Goal: Use online tool/utility: Utilize a website feature to perform a specific function

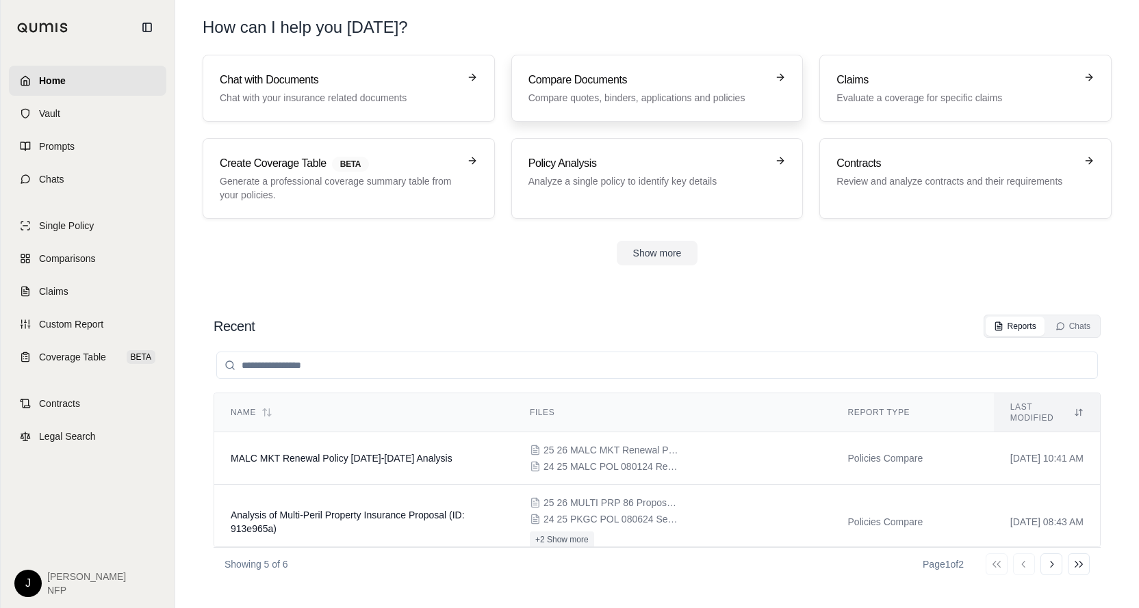
click at [673, 90] on div "Compare Documents Compare quotes, binders, applications and policies" at bounding box center [647, 88] width 239 height 33
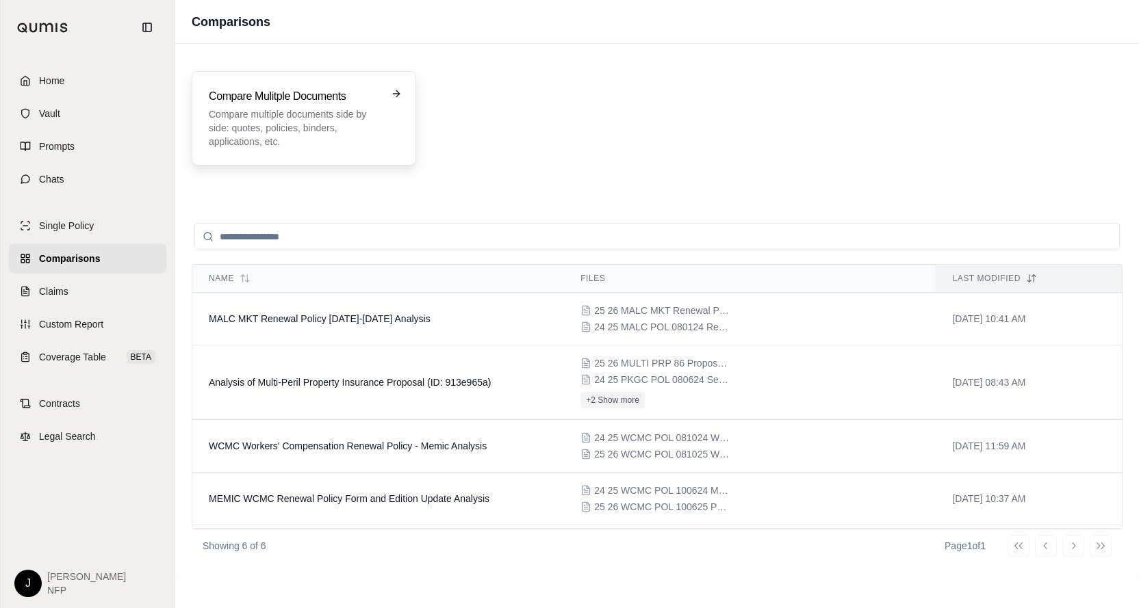
click at [315, 133] on p "Compare multiple documents side by side: quotes, policies, binders, application…" at bounding box center [294, 127] width 171 height 41
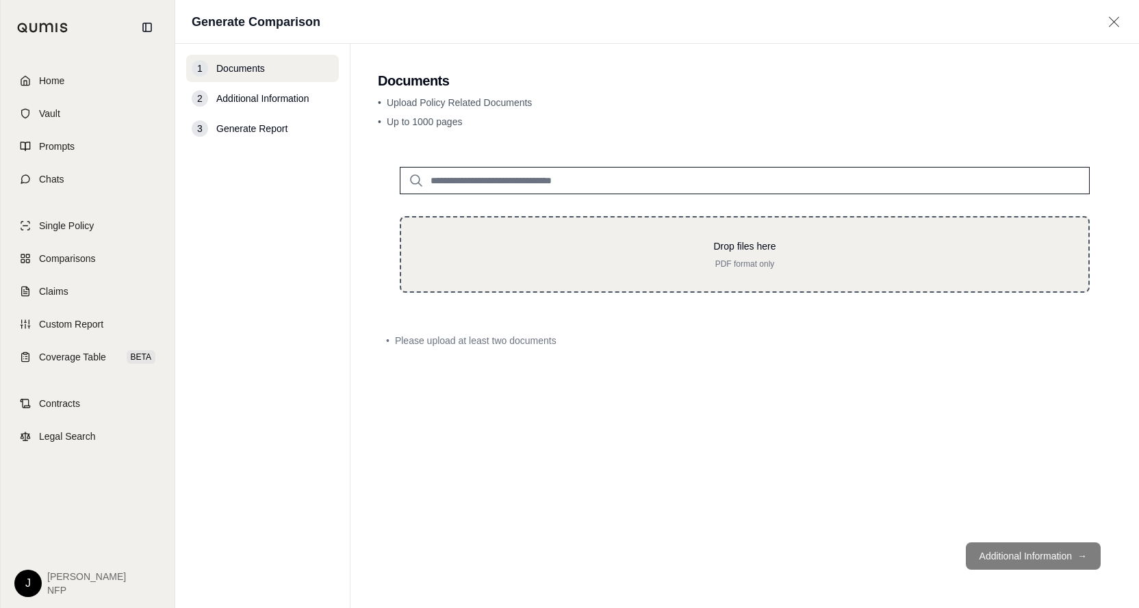
click at [640, 278] on div "Drop files here PDF format only" at bounding box center [745, 254] width 690 height 77
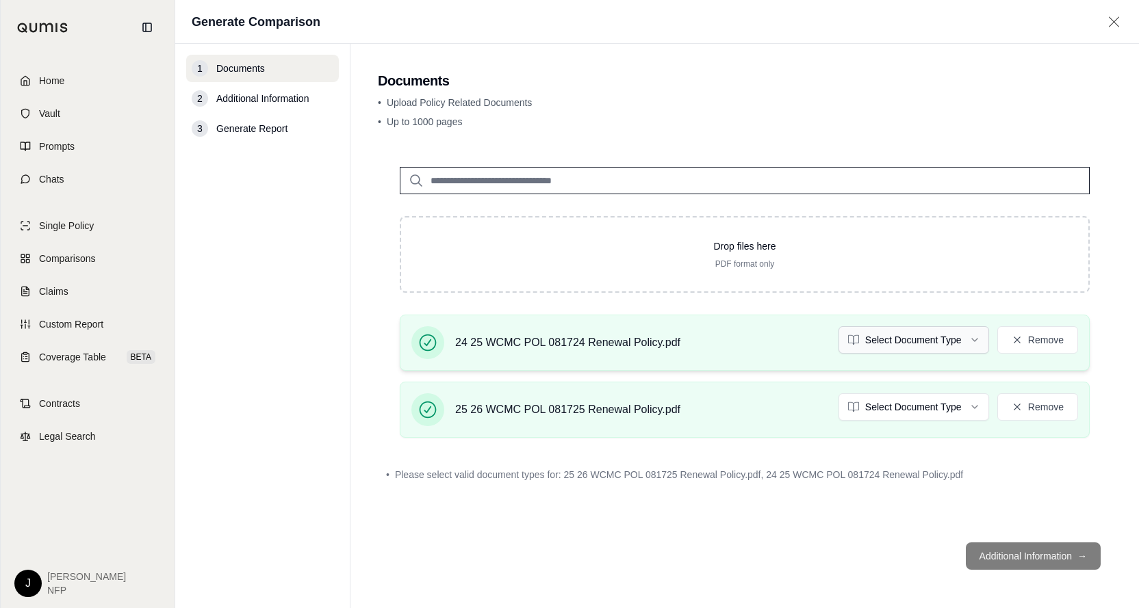
click at [973, 342] on html "Home Vault Prompts Chats Single Policy Comparisons Claims Custom Report Coverag…" at bounding box center [569, 304] width 1139 height 608
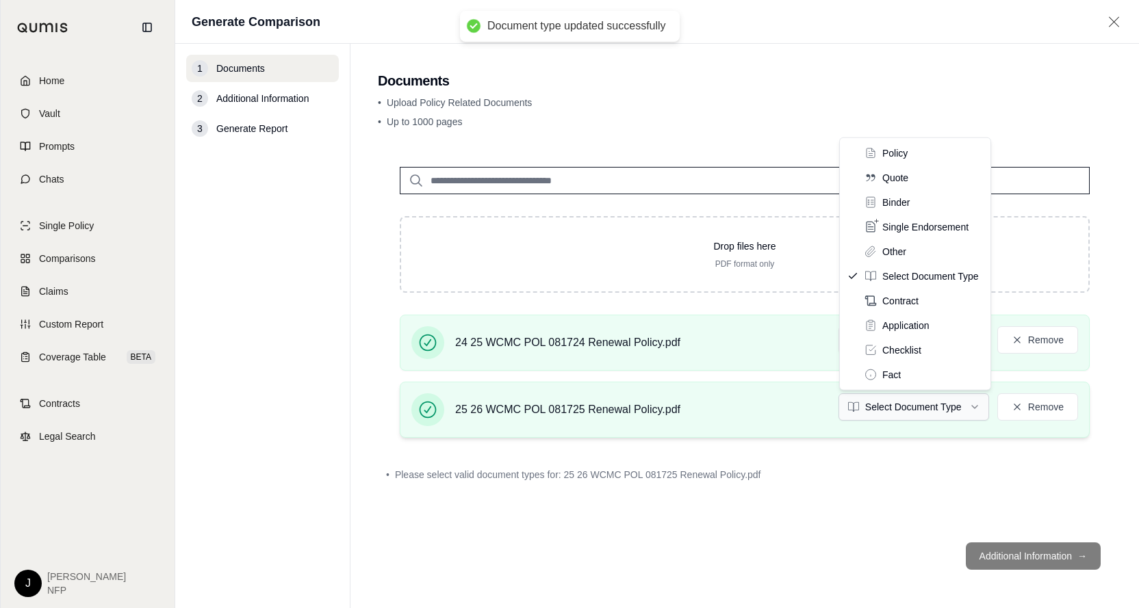
click at [978, 399] on html "Document type updated successfully Home Vault Prompts Chats Single Policy Compa…" at bounding box center [569, 304] width 1139 height 608
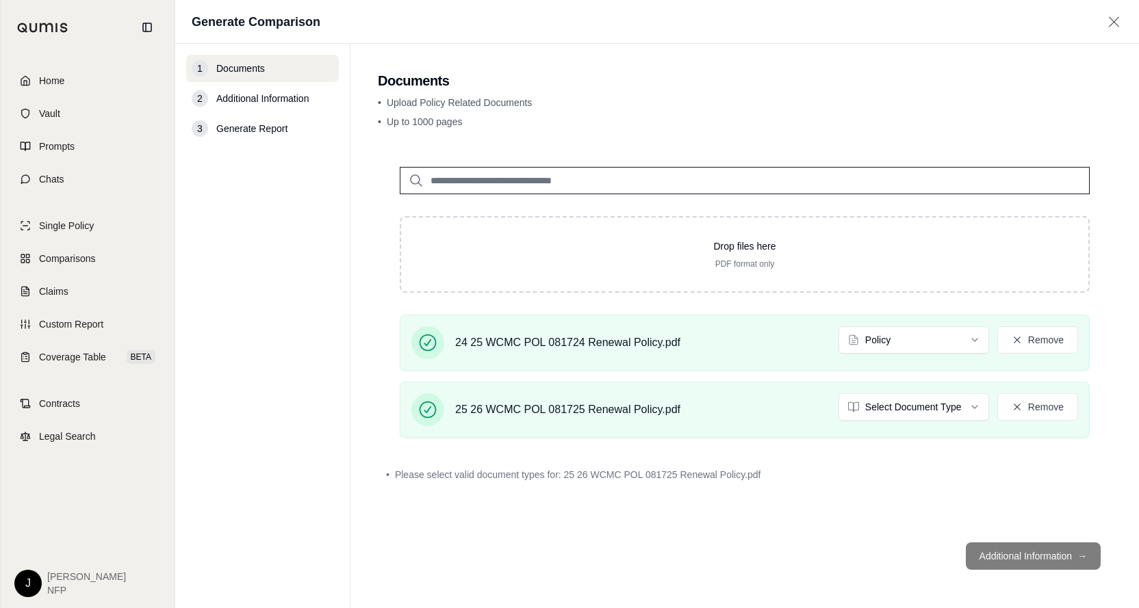
click at [856, 554] on footer "Additional Information →" at bounding box center [745, 556] width 734 height 49
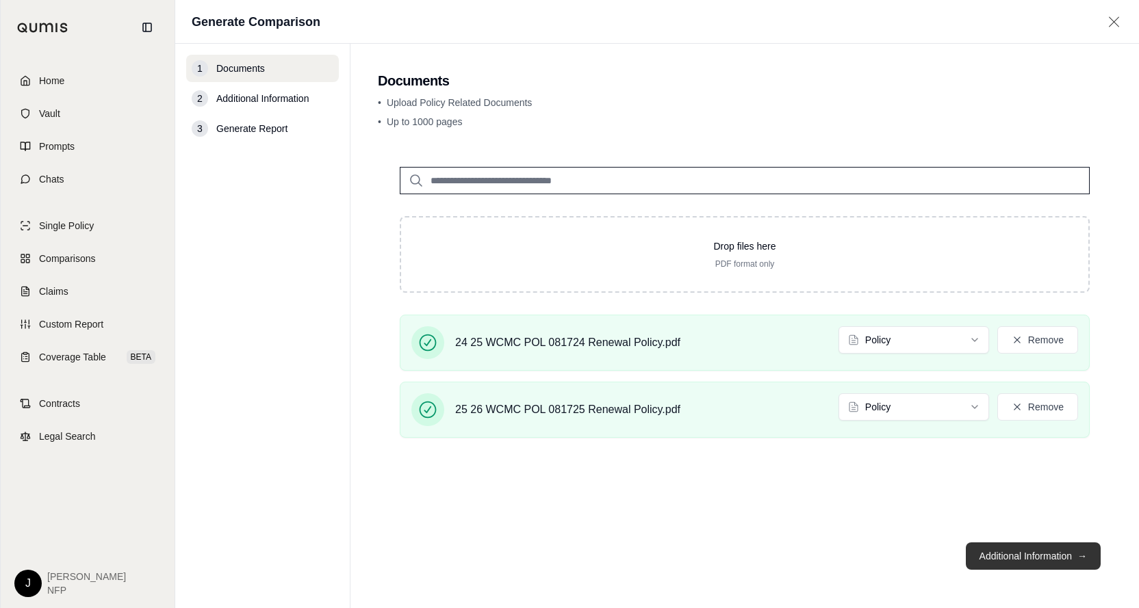
click at [1061, 554] on button "Additional Information →" at bounding box center [1032, 556] width 135 height 27
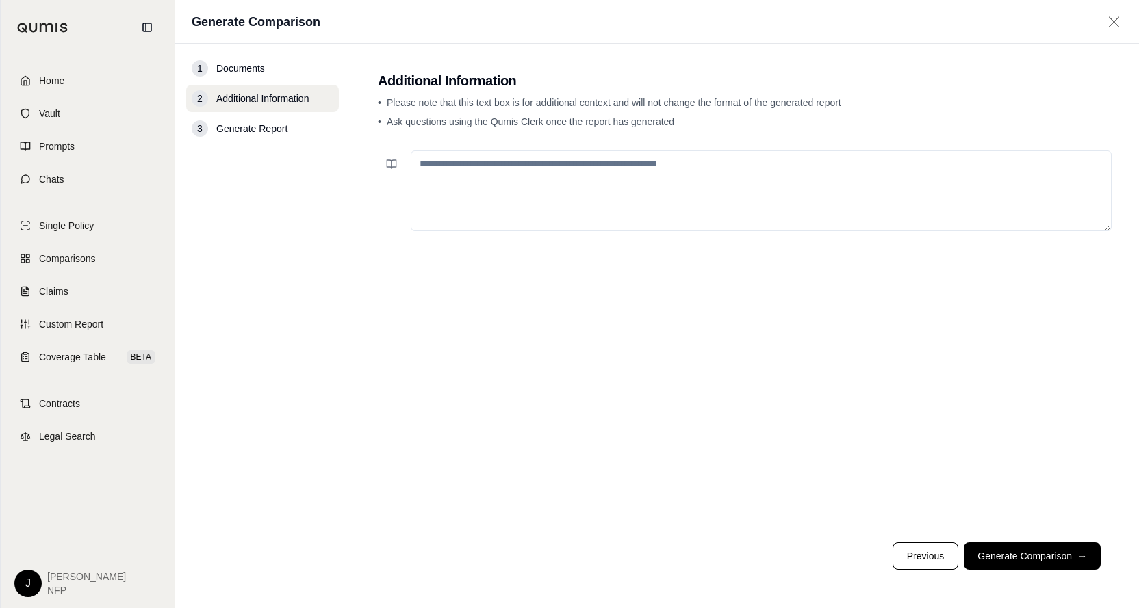
click at [1059, 548] on button "Generate Comparison →" at bounding box center [1031, 556] width 137 height 27
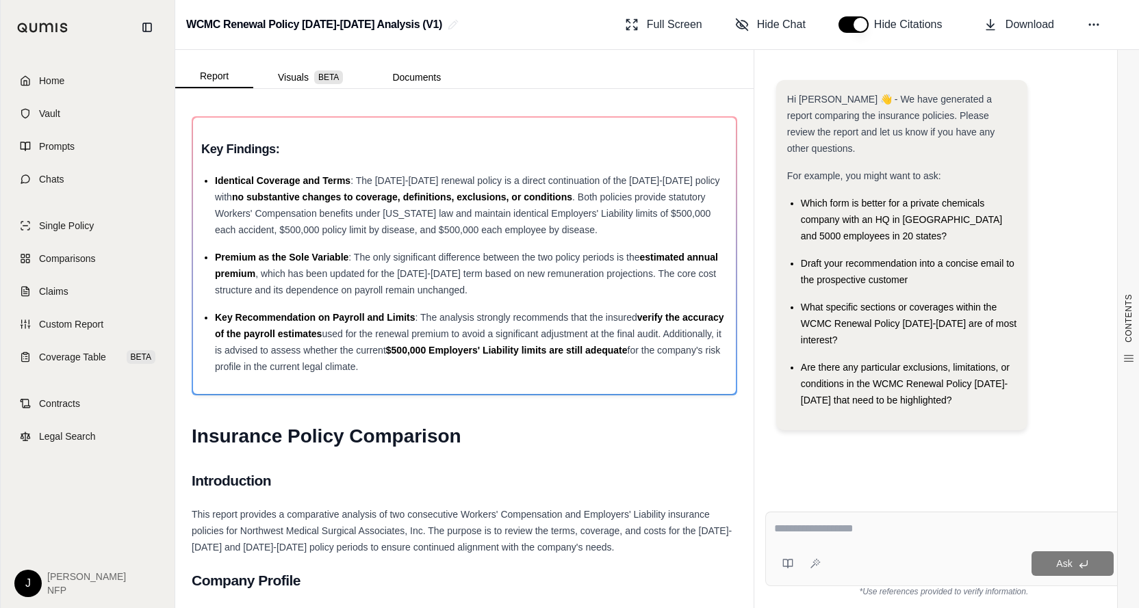
click at [820, 534] on textarea at bounding box center [944, 529] width 340 height 16
type textarea "**********"
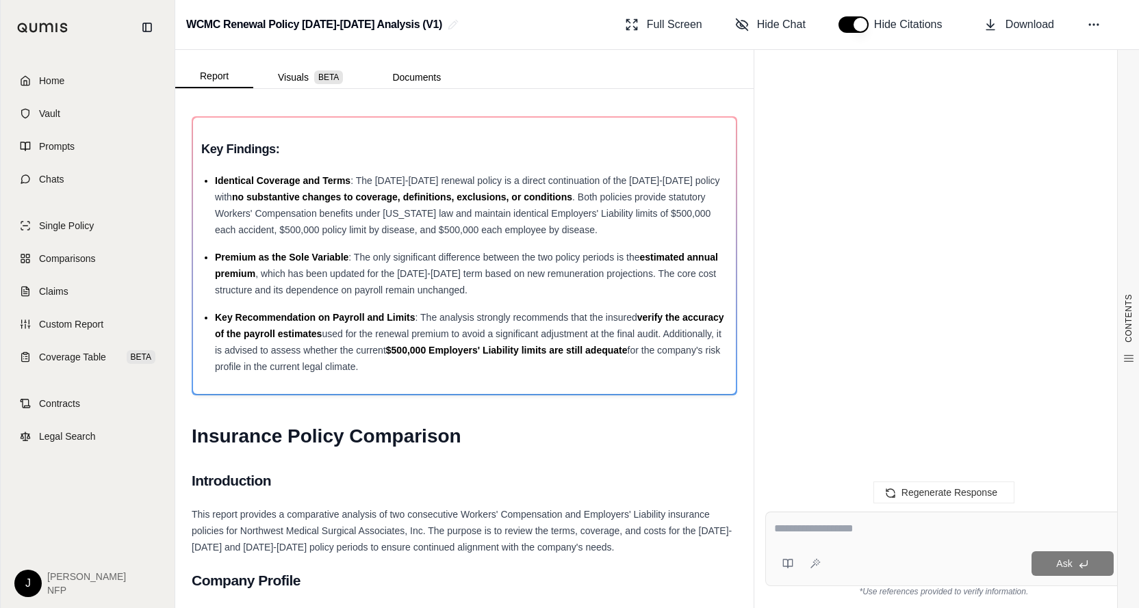
scroll to position [2001, 0]
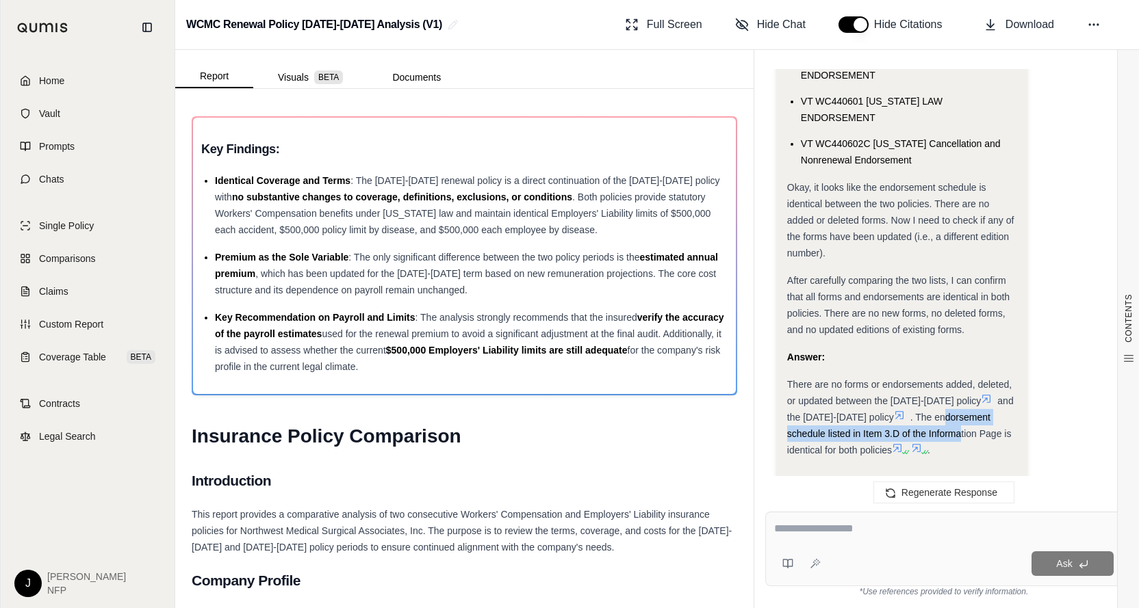
click at [917, 381] on div "There are no forms or endorsements added, deleted, or updated between the [DATE…" at bounding box center [902, 417] width 230 height 82
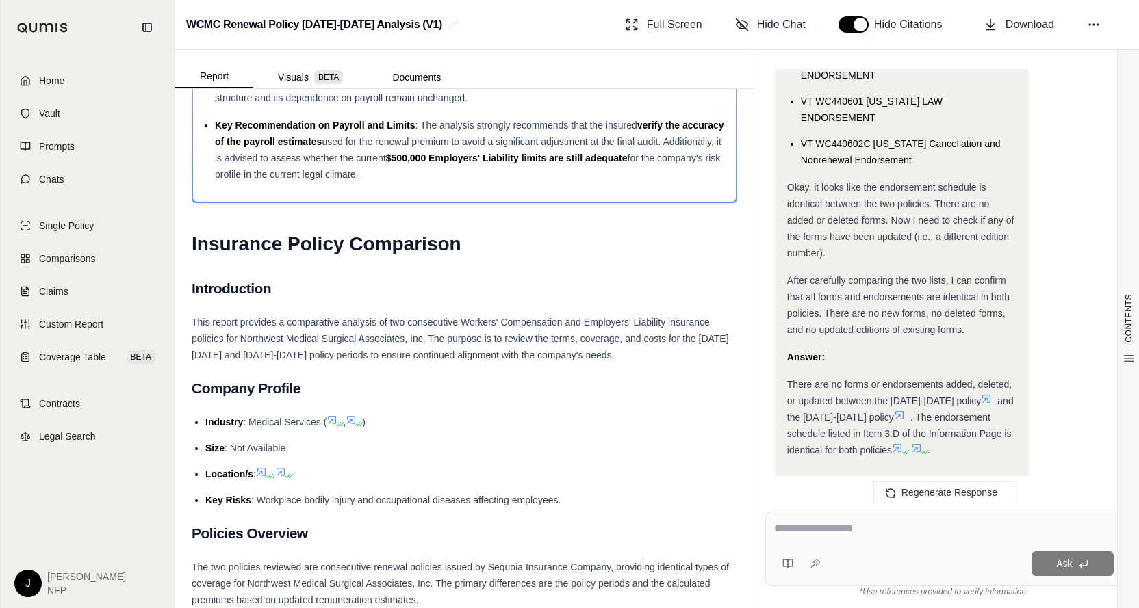
scroll to position [479, 0]
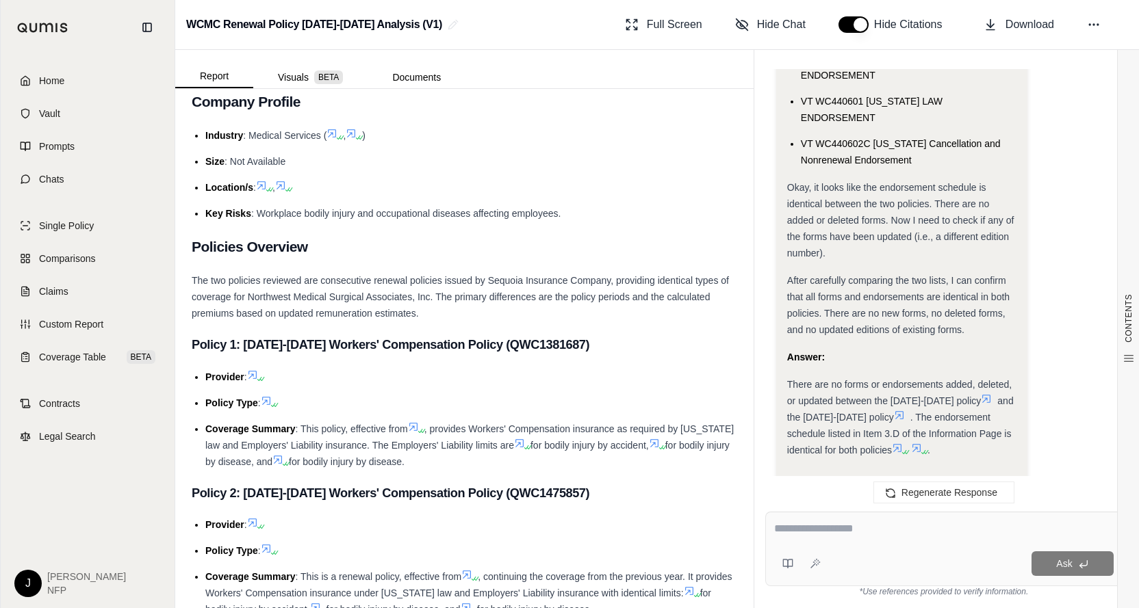
click at [827, 533] on textarea at bounding box center [944, 529] width 340 height 16
type textarea "**********"
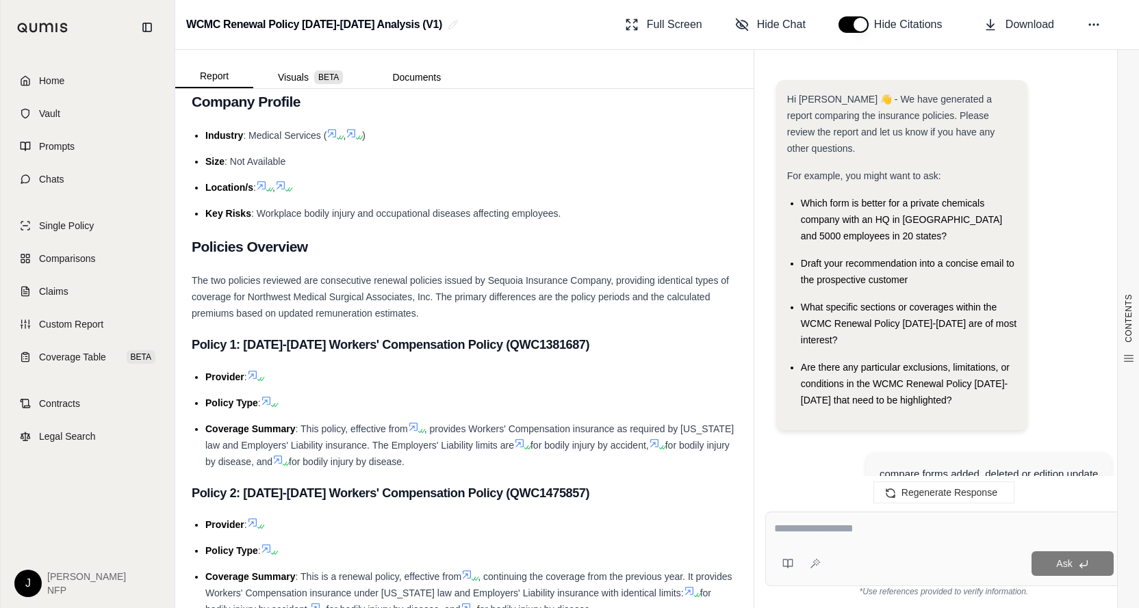
scroll to position [3956, 0]
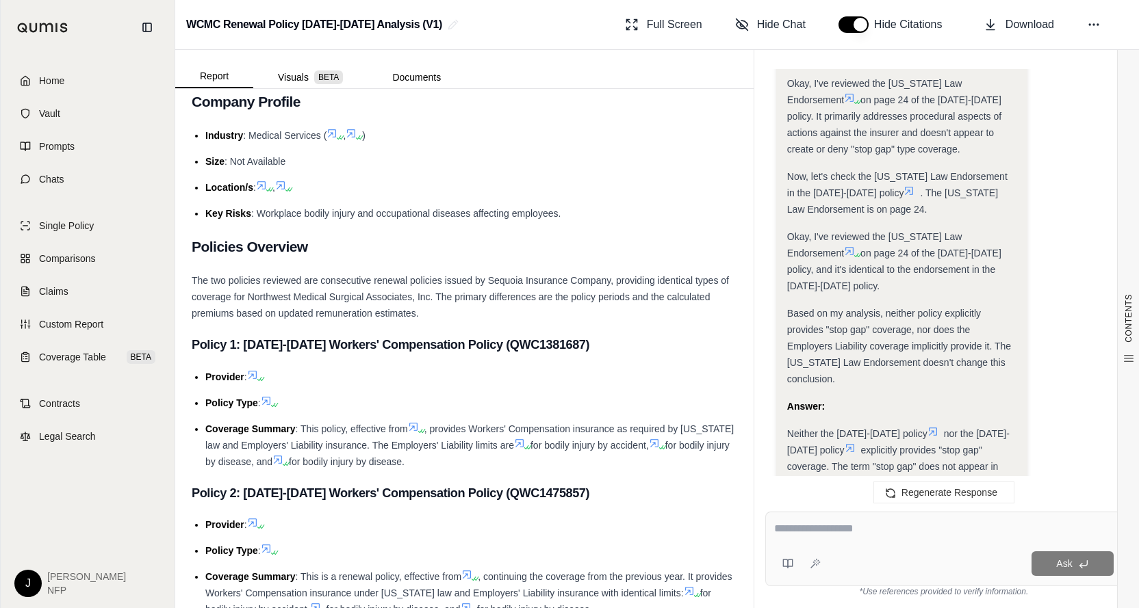
click at [834, 529] on textarea at bounding box center [944, 529] width 340 height 16
type textarea "**********"
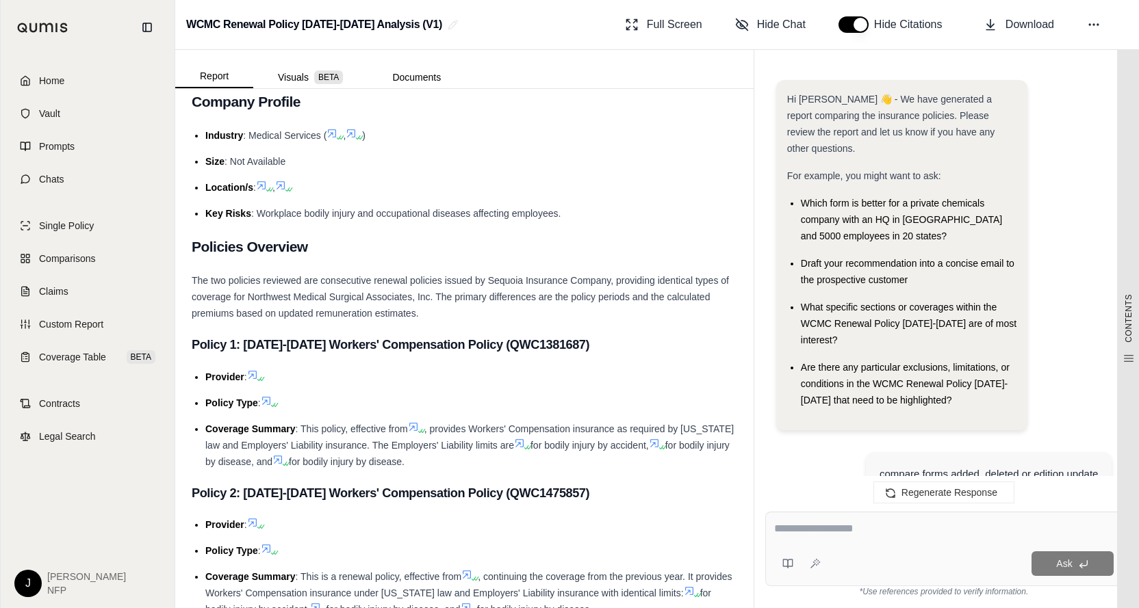
scroll to position [5691, 0]
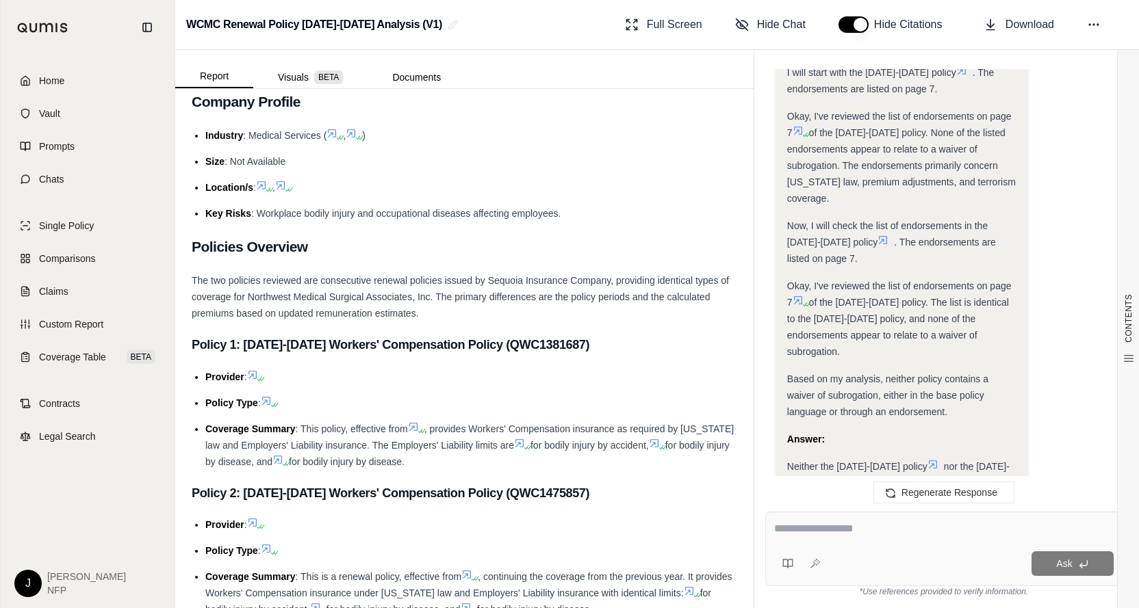
click at [838, 542] on div at bounding box center [943, 531] width 339 height 21
click at [823, 539] on div at bounding box center [943, 531] width 339 height 21
click at [815, 528] on textarea at bounding box center [943, 529] width 339 height 16
type textarea "**********"
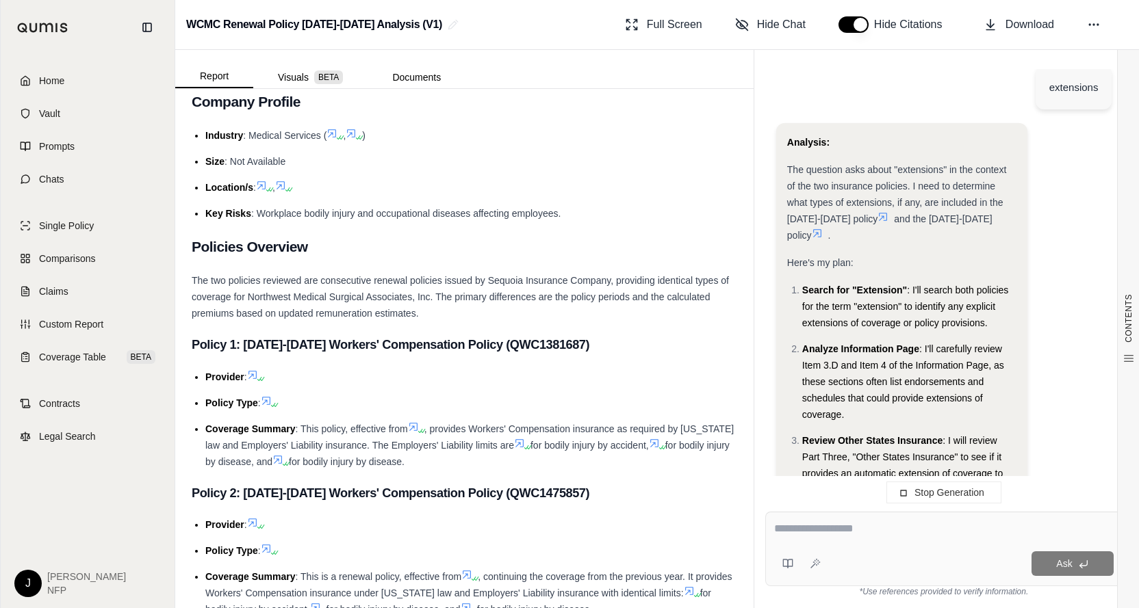
click at [809, 522] on textarea at bounding box center [943, 529] width 339 height 16
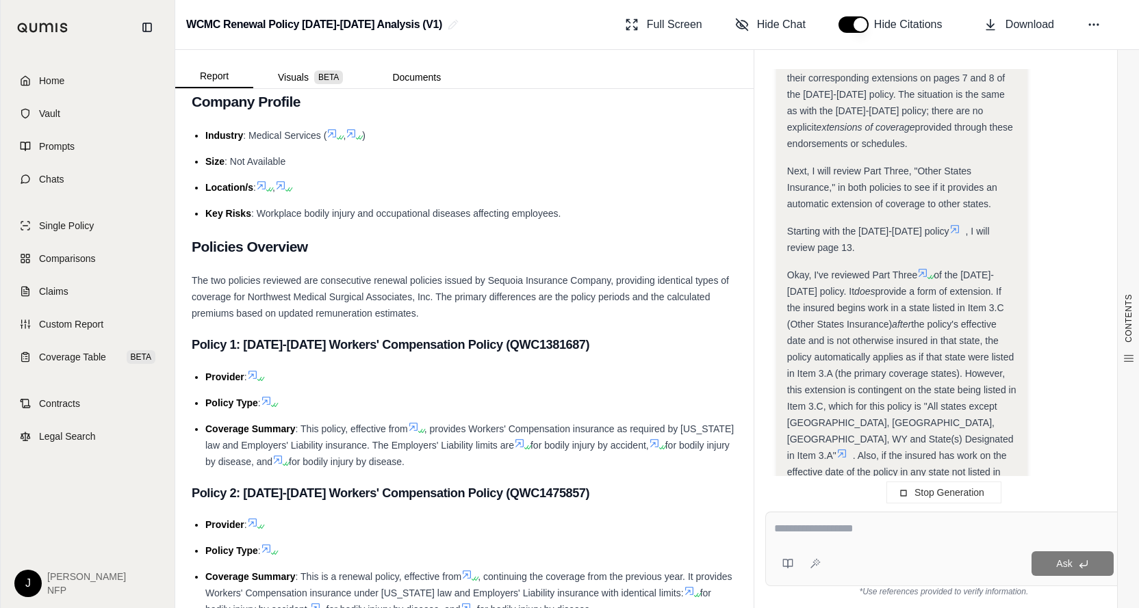
click at [801, 533] on textarea at bounding box center [943, 529] width 339 height 16
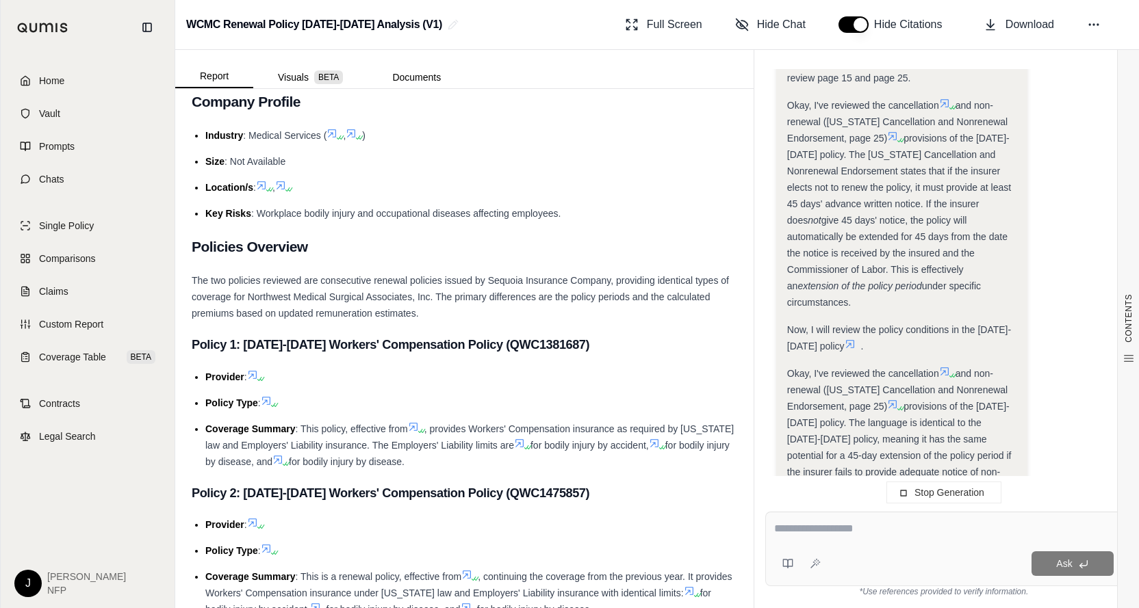
click at [782, 532] on textarea at bounding box center [943, 529] width 339 height 16
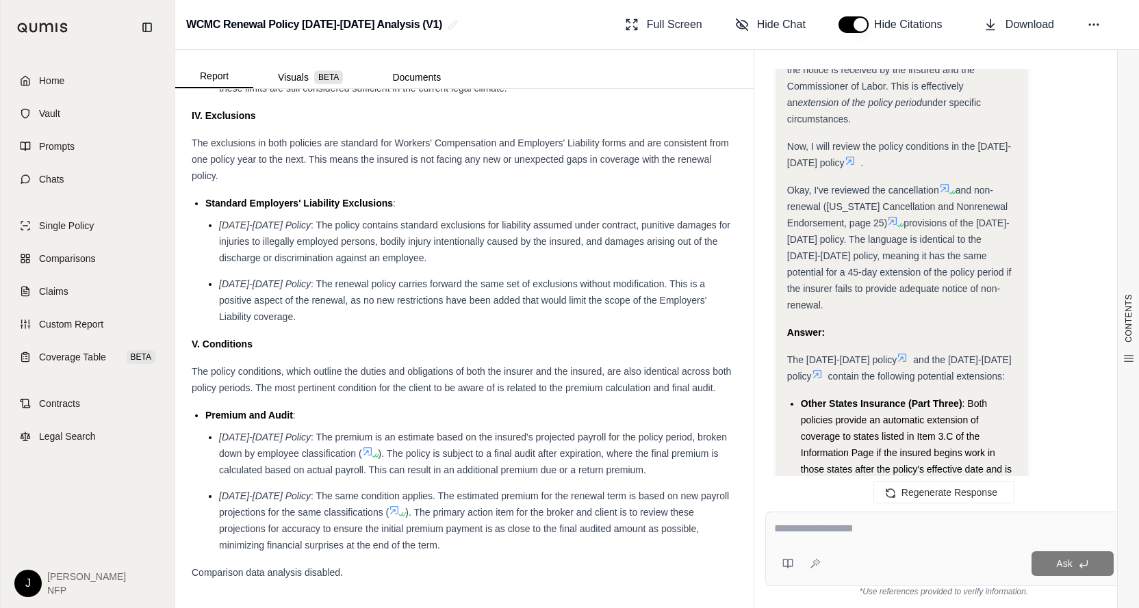
scroll to position [8355, 0]
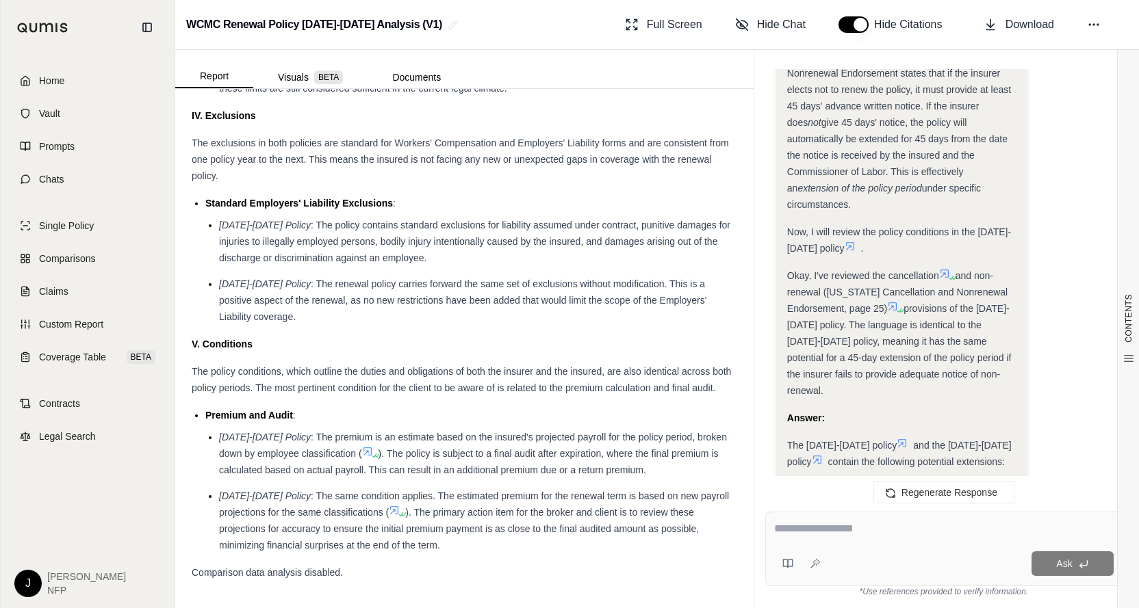
click at [836, 528] on textarea at bounding box center [943, 529] width 339 height 16
type textarea "*"
type textarea "**********"
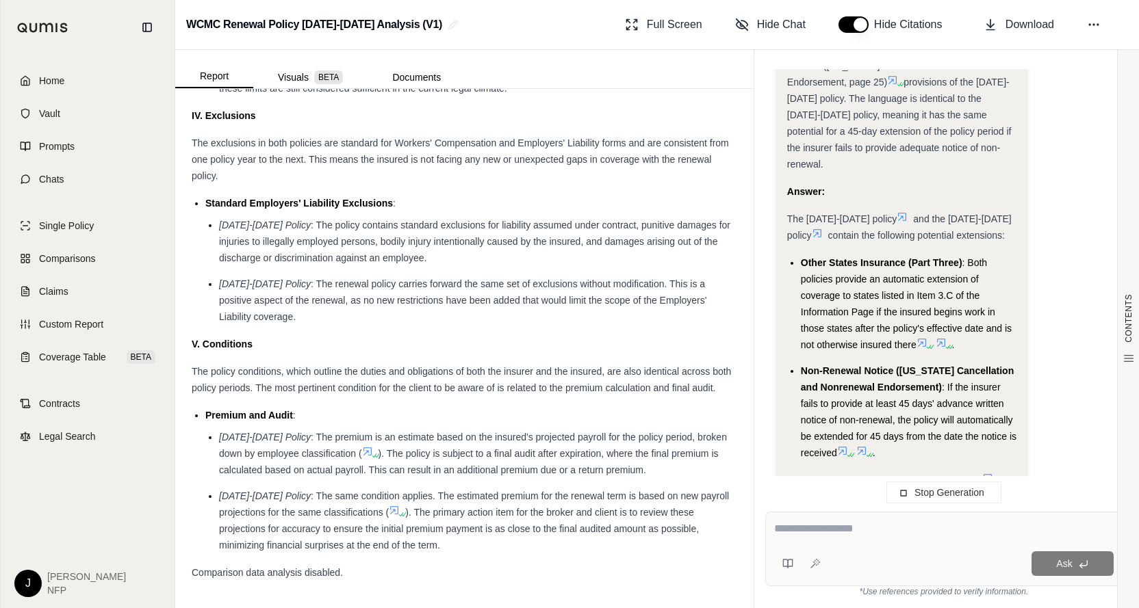
click at [836, 528] on textarea at bounding box center [943, 529] width 339 height 16
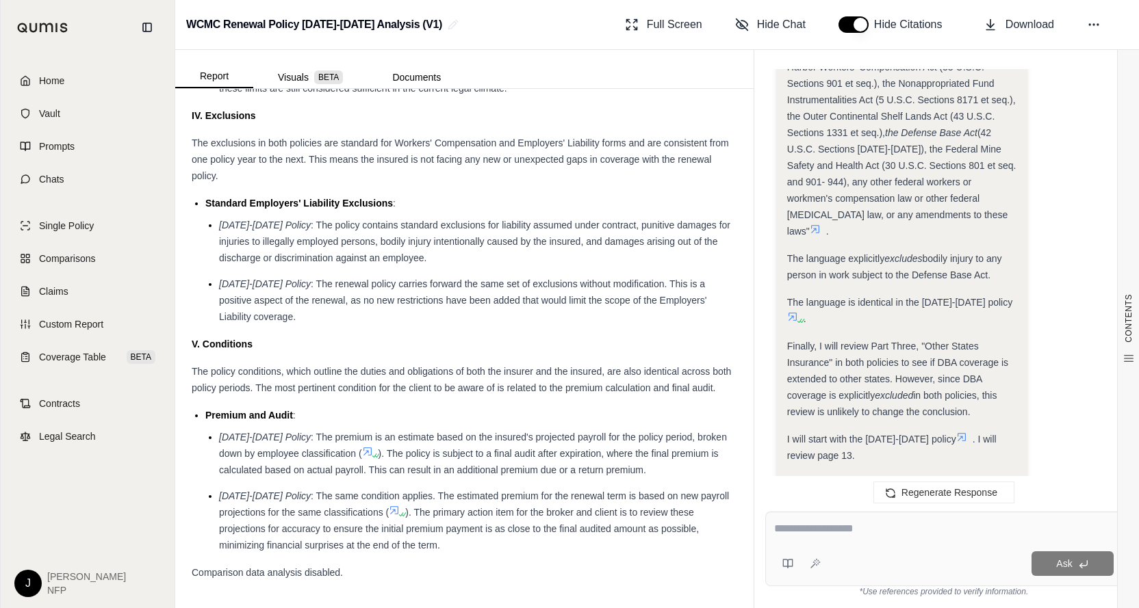
scroll to position [9512, 0]
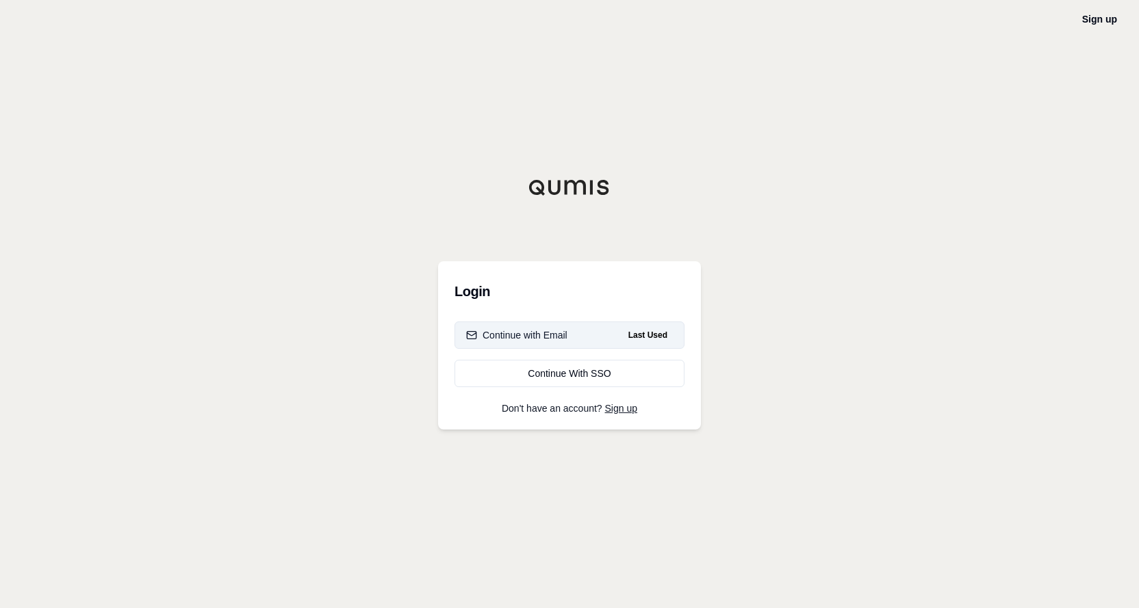
click at [497, 332] on div "Continue with Email" at bounding box center [516, 335] width 101 height 14
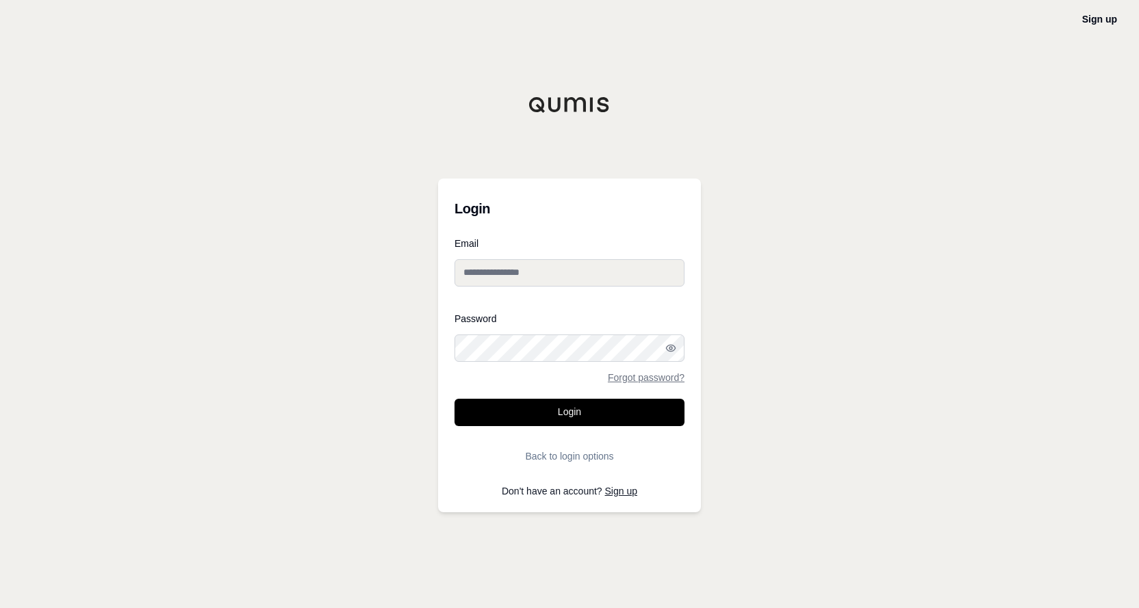
click at [491, 274] on input "Email" at bounding box center [569, 272] width 230 height 27
type input "**********"
click at [538, 404] on button "Login" at bounding box center [569, 412] width 230 height 27
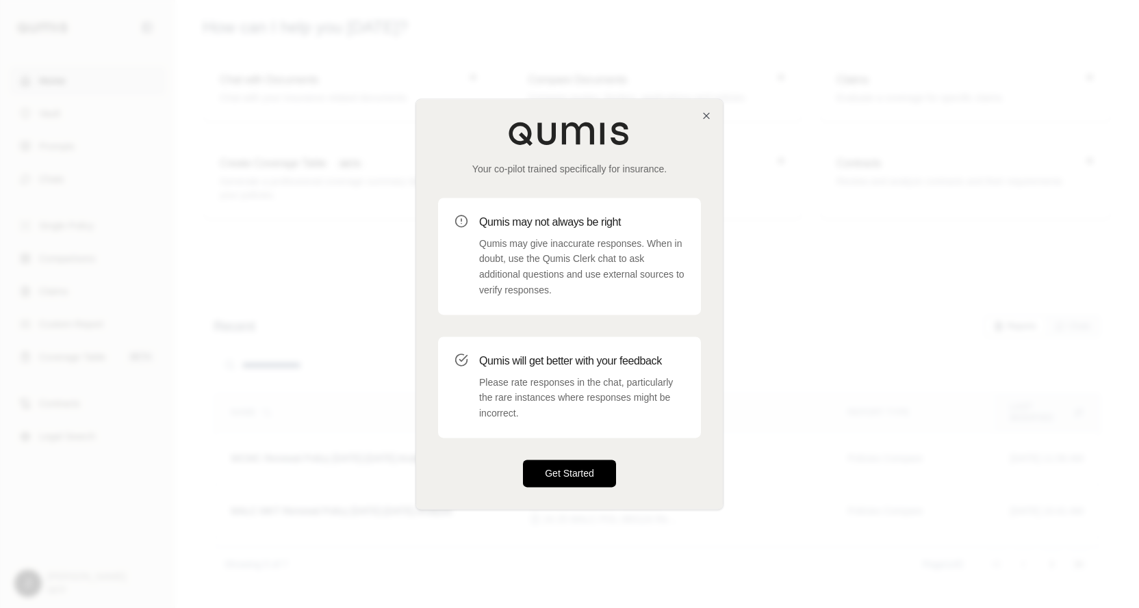
click at [575, 467] on button "Get Started" at bounding box center [569, 473] width 93 height 27
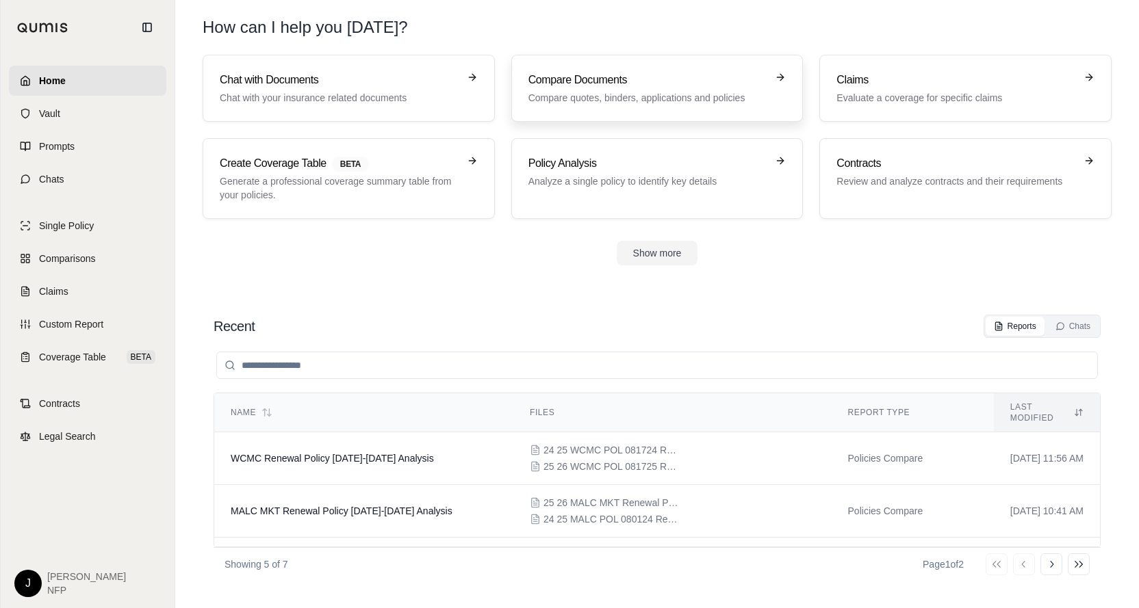
click at [644, 82] on h3 "Compare Documents" at bounding box center [647, 80] width 239 height 16
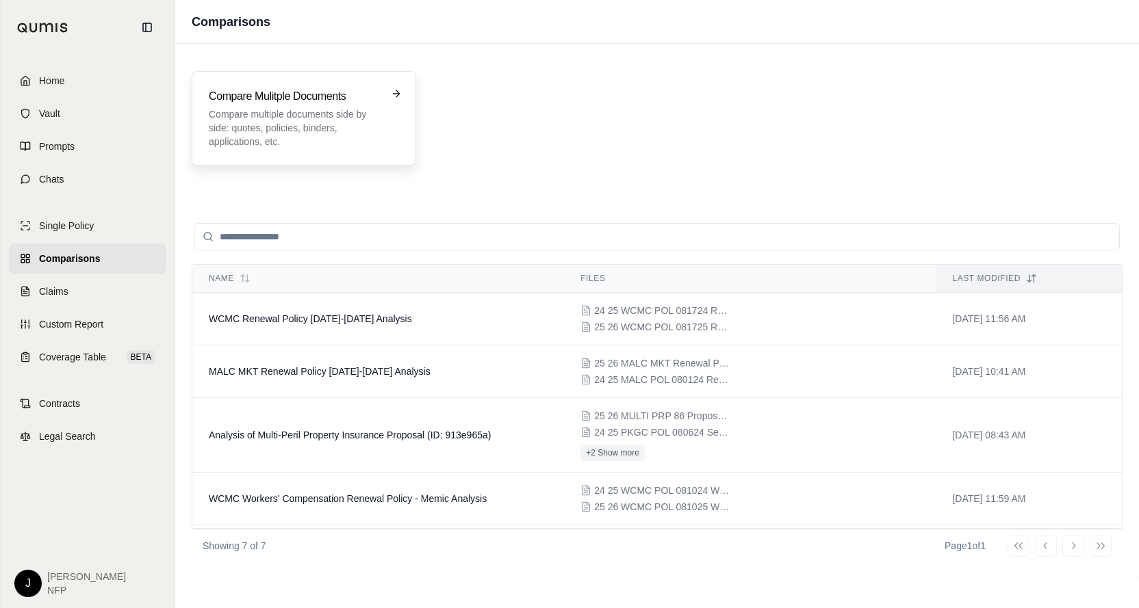
click at [335, 122] on p "Compare multiple documents side by side: quotes, policies, binders, application…" at bounding box center [294, 127] width 171 height 41
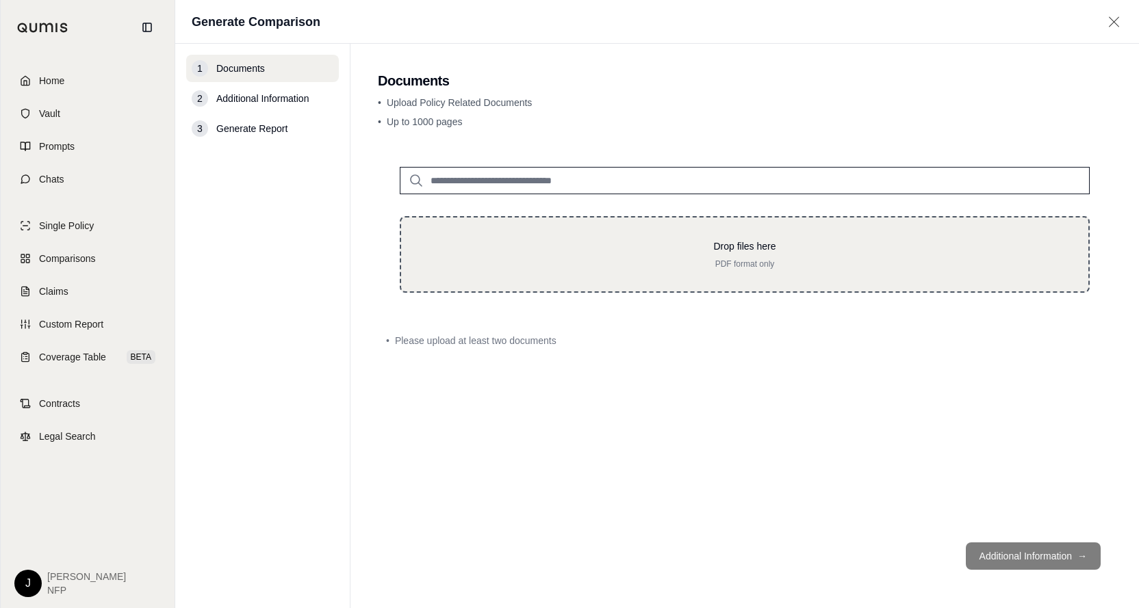
click at [563, 257] on div "Drop files here PDF format only" at bounding box center [744, 254] width 643 height 30
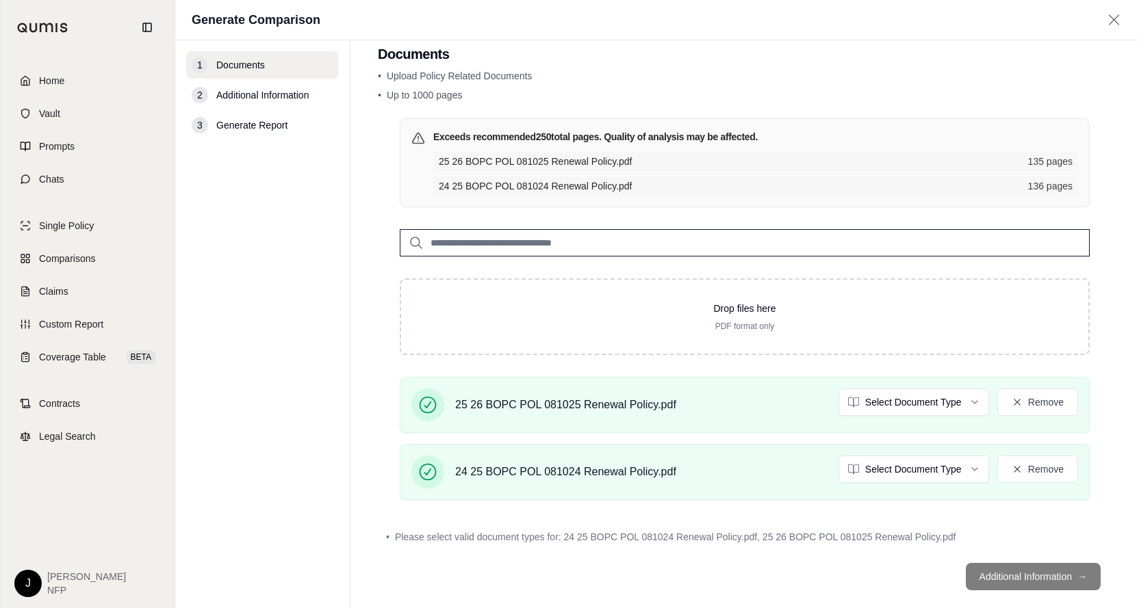
scroll to position [42, 0]
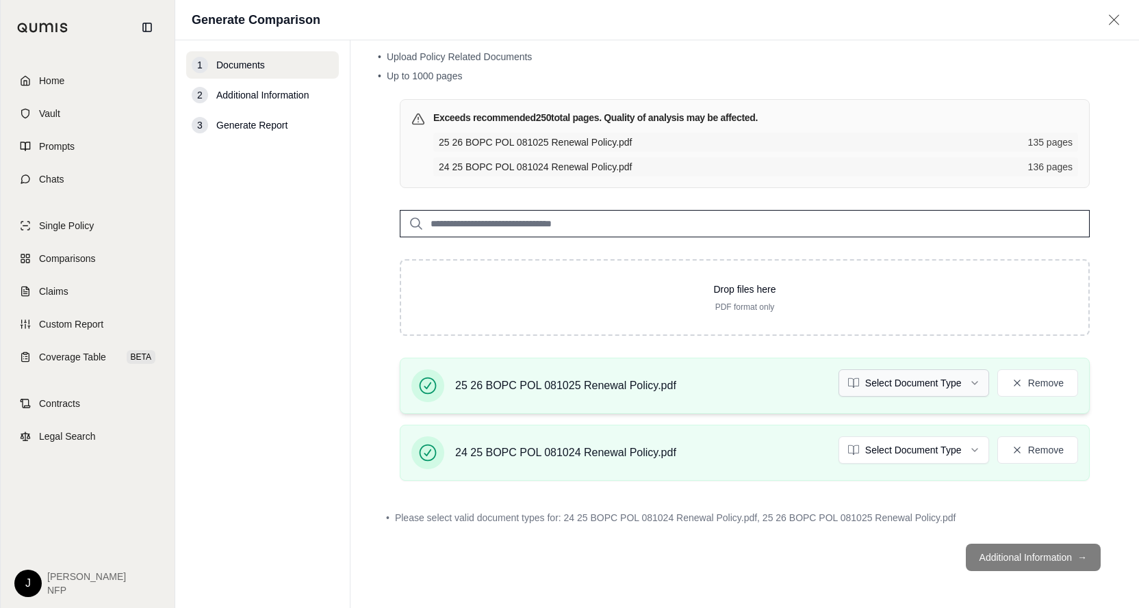
click at [964, 379] on html "Home Vault Prompts Chats Single Policy Comparisons Claims Custom Report Coverag…" at bounding box center [569, 304] width 1139 height 608
click at [948, 446] on html "Document type updated successfully Home Vault Prompts Chats Single Policy Compa…" at bounding box center [569, 304] width 1139 height 608
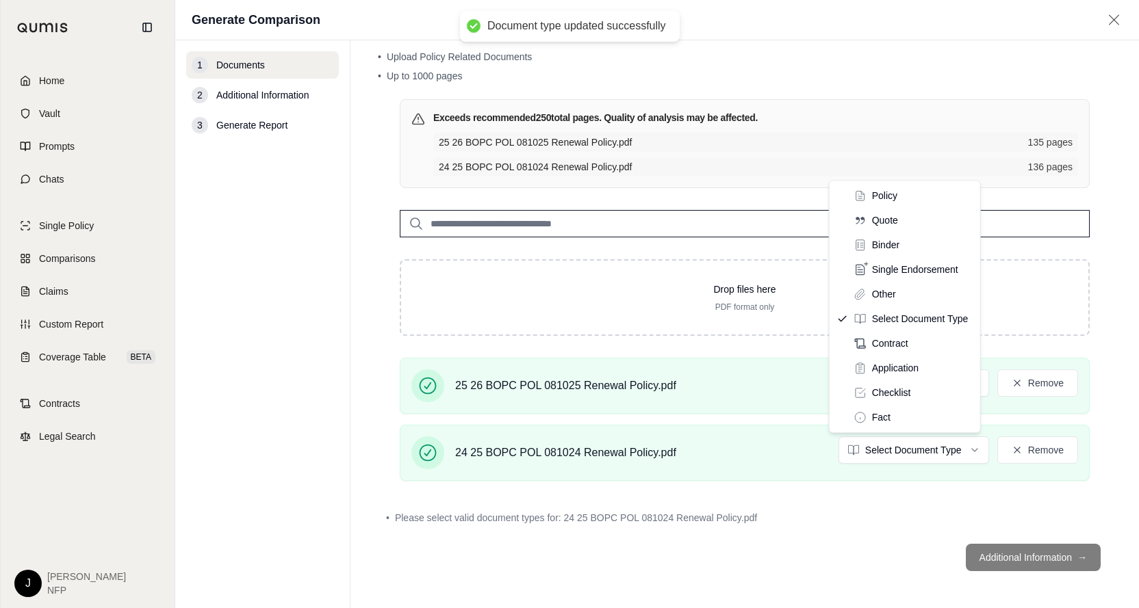
drag, startPoint x: 872, startPoint y: 198, endPoint x: 807, endPoint y: 212, distance: 65.9
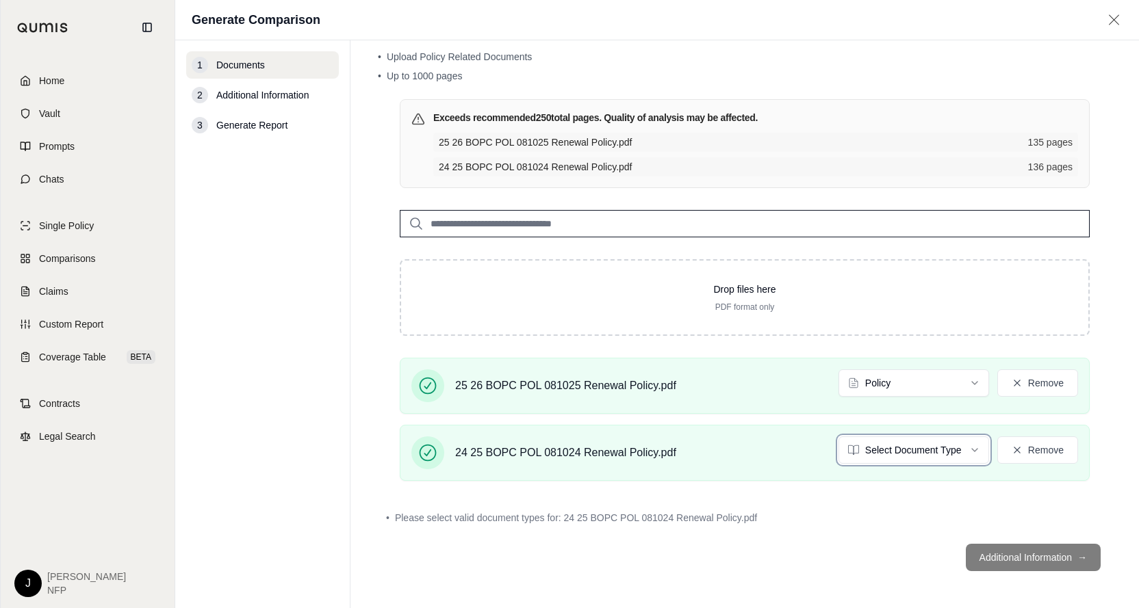
scroll to position [4, 0]
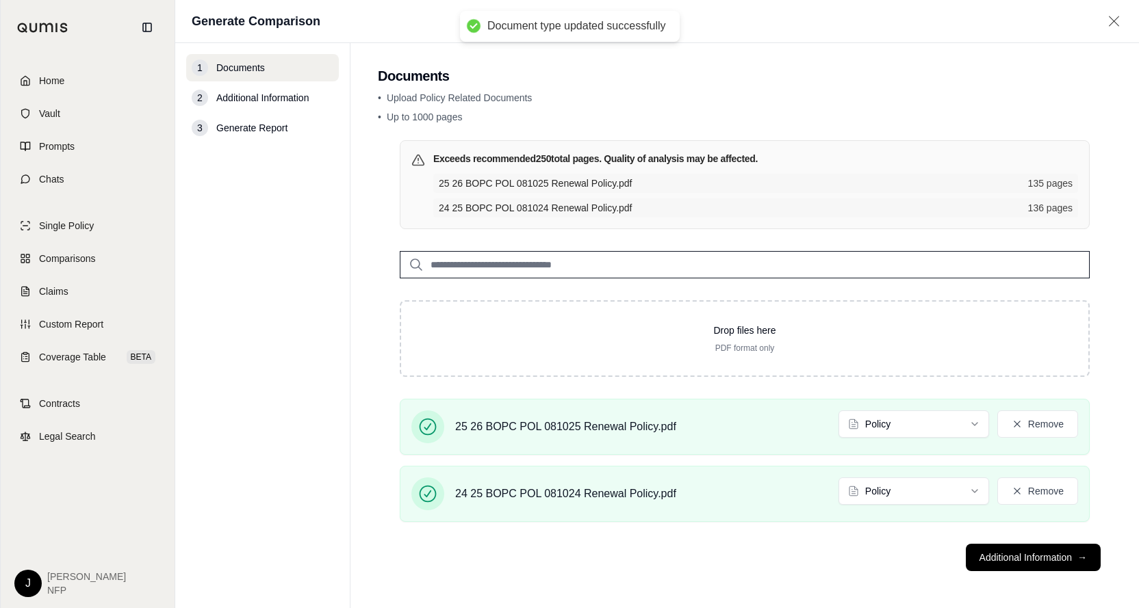
click at [244, 314] on nav "1 Documents 2 Additional Information 3 Generate Report" at bounding box center [262, 325] width 175 height 565
click at [1021, 550] on button "Additional Information →" at bounding box center [1032, 557] width 135 height 27
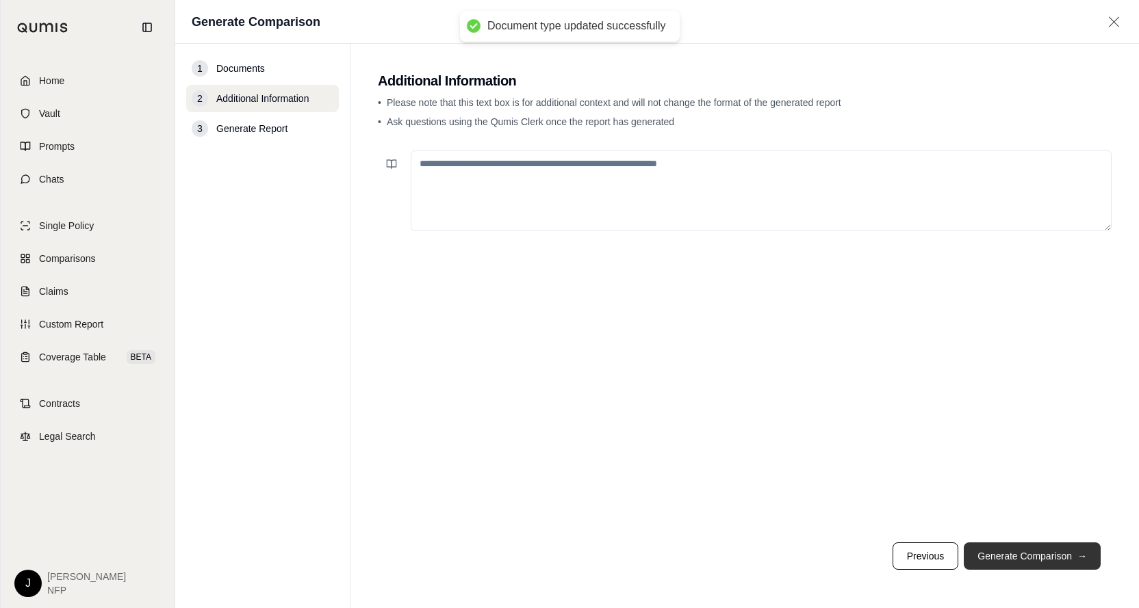
scroll to position [0, 0]
click at [1035, 560] on button "Generate Comparison →" at bounding box center [1031, 556] width 137 height 27
